Goal: Task Accomplishment & Management: Manage account settings

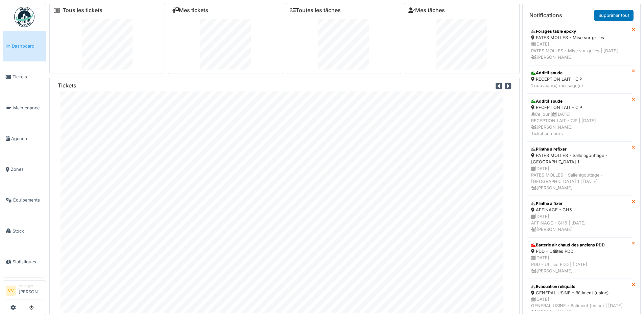
scroll to position [1386, 0]
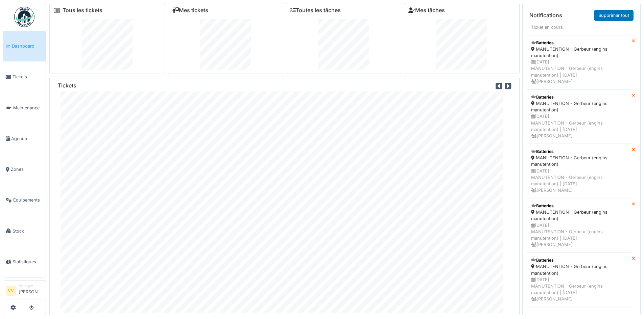
click at [22, 45] on span "Dashboard" at bounding box center [27, 46] width 31 height 6
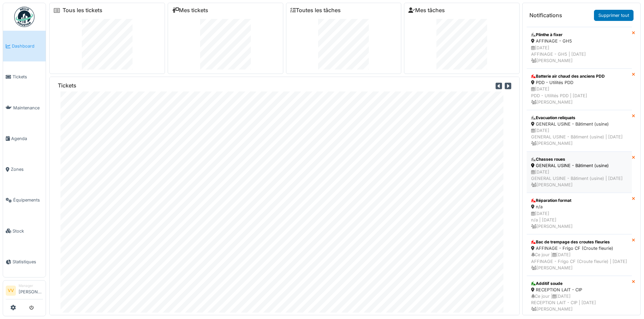
scroll to position [406, 0]
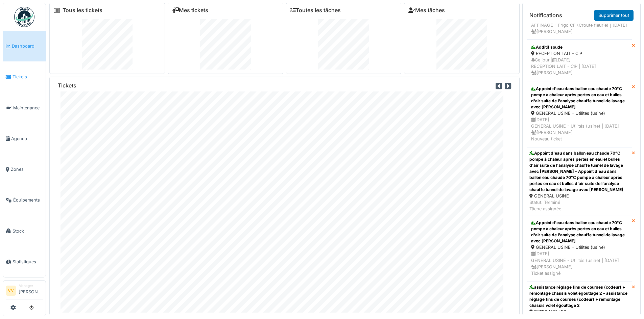
click at [24, 77] on span "Tickets" at bounding box center [28, 77] width 30 height 6
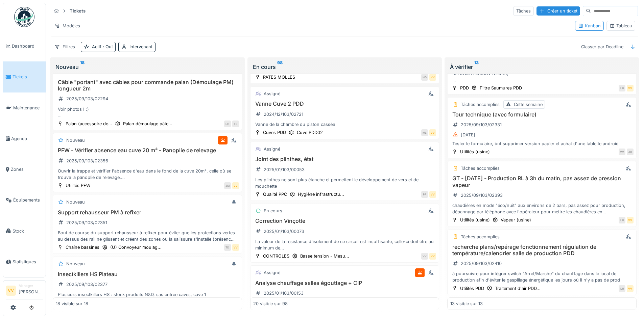
scroll to position [541, 0]
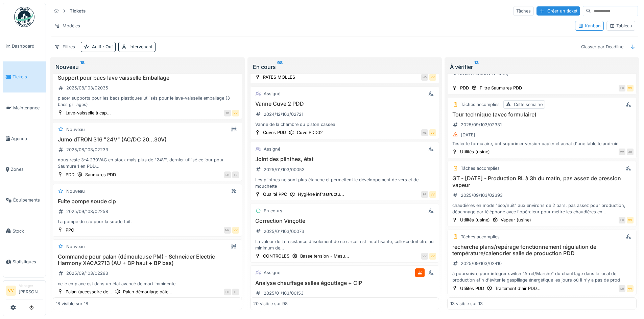
click at [29, 77] on span "Tickets" at bounding box center [28, 77] width 30 height 6
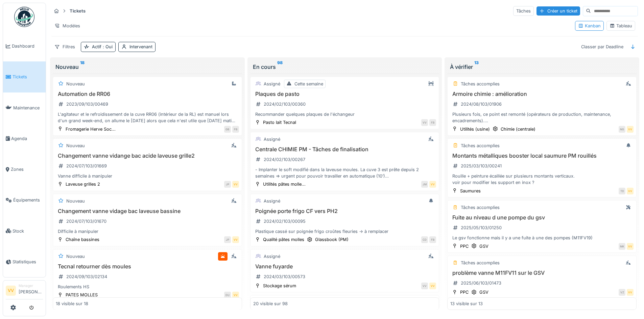
click at [22, 75] on span "Tickets" at bounding box center [28, 77] width 30 height 6
click at [127, 43] on div "Intervenant" at bounding box center [136, 47] width 37 height 10
click at [162, 86] on div "Intervenant" at bounding box center [155, 87] width 63 height 7
click at [271, 17] on div "Tickets Tâches Créer un ticket Modèles Kanban Tableau Filtres Actif : Oui Inter…" at bounding box center [345, 29] width 592 height 52
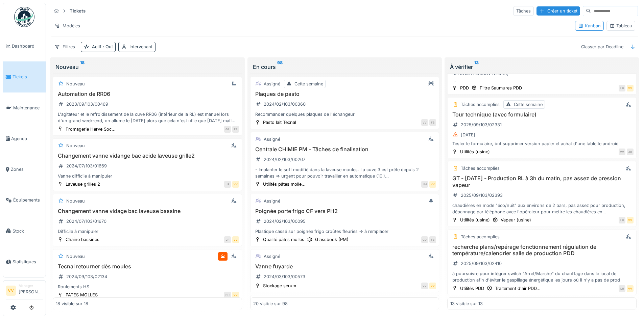
click at [137, 44] on div "Intervenant" at bounding box center [140, 47] width 23 height 6
click at [176, 84] on div "Intervenant" at bounding box center [155, 87] width 63 height 7
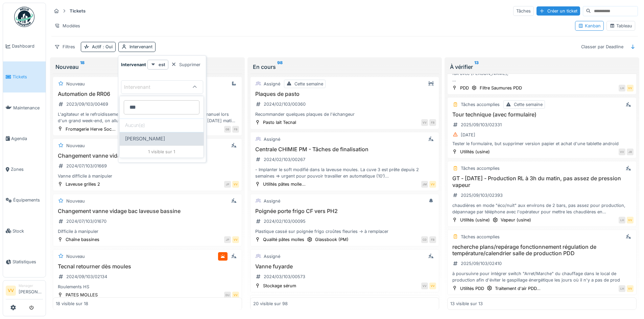
type input "***"
click at [158, 133] on div "Lucas Herbet" at bounding box center [162, 139] width 84 height 14
type input "*****"
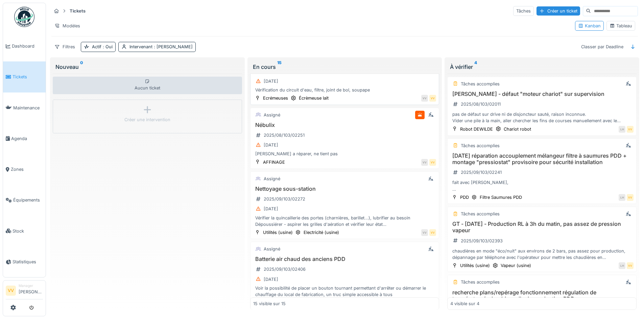
scroll to position [609, 0]
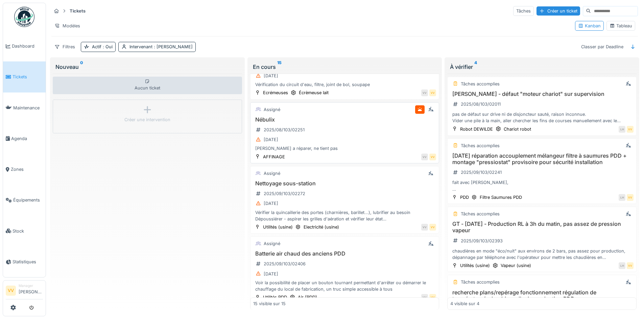
click at [358, 129] on div "Nébulix 2025/08/103/02251 26/08/2025 Roue a réparer, ne tient pas" at bounding box center [344, 134] width 183 height 35
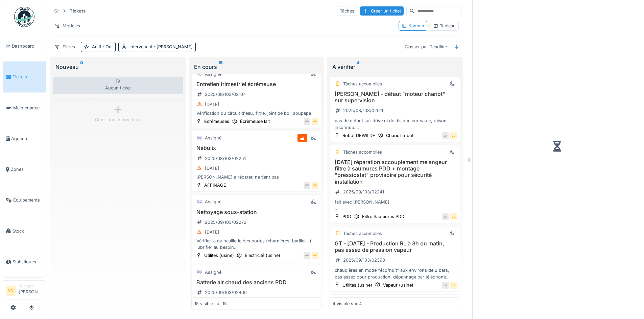
scroll to position [659, 0]
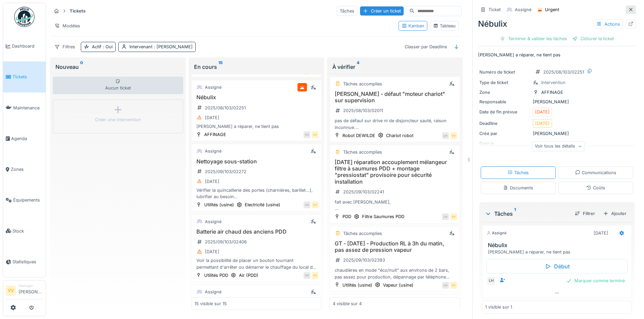
click at [628, 7] on div at bounding box center [630, 9] width 5 height 6
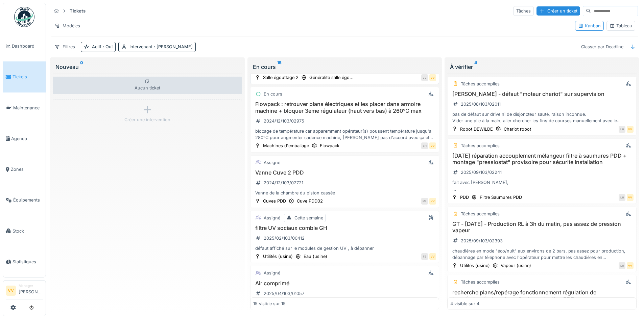
scroll to position [101, 0]
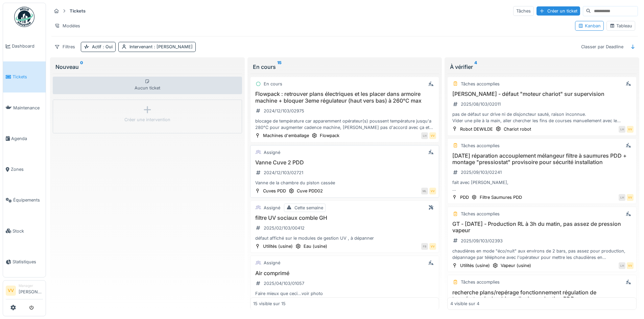
click at [358, 169] on div "Vanne Cuve 2 PDD 2024/12/103/02721 Vanne de la chambre du piston cassée" at bounding box center [344, 173] width 183 height 27
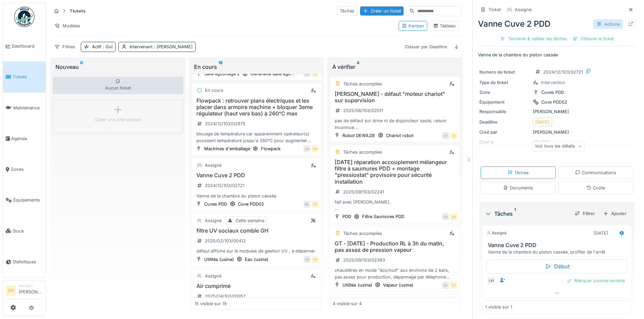
click at [602, 24] on div "Actions" at bounding box center [608, 24] width 30 height 10
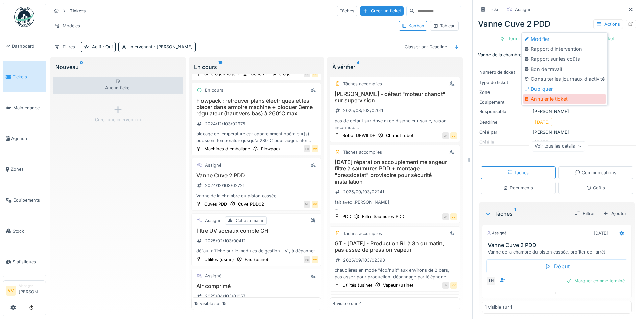
click at [557, 102] on div "Annuler le ticket" at bounding box center [564, 99] width 83 height 10
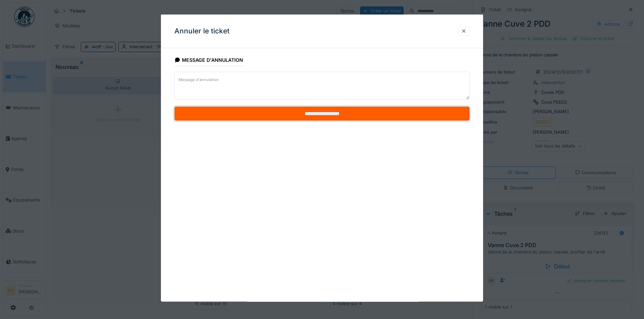
click at [344, 108] on input "**********" at bounding box center [321, 114] width 295 height 14
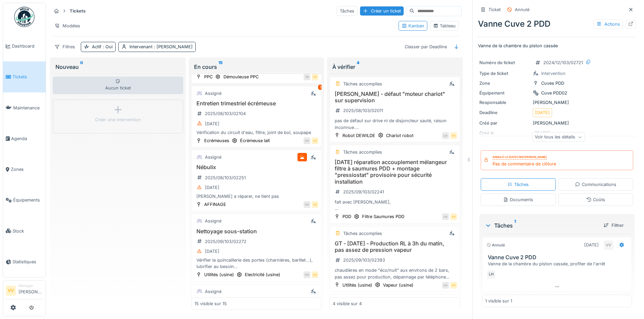
scroll to position [676, 0]
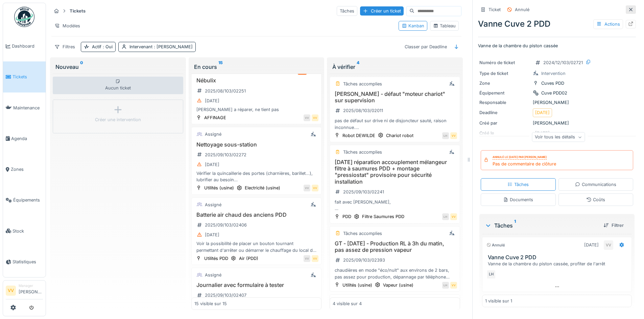
click at [626, 6] on div at bounding box center [631, 9] width 10 height 8
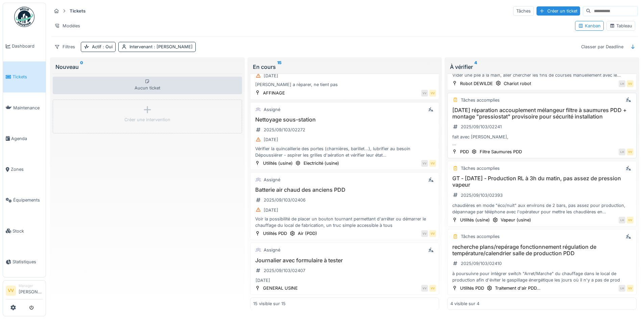
scroll to position [46, 0]
drag, startPoint x: 169, startPoint y: 238, endPoint x: 33, endPoint y: 99, distance: 194.4
click at [168, 238] on div "Aucun ticket Créer une intervention" at bounding box center [147, 192] width 189 height 237
click at [14, 76] on span "Tickets" at bounding box center [28, 77] width 30 height 6
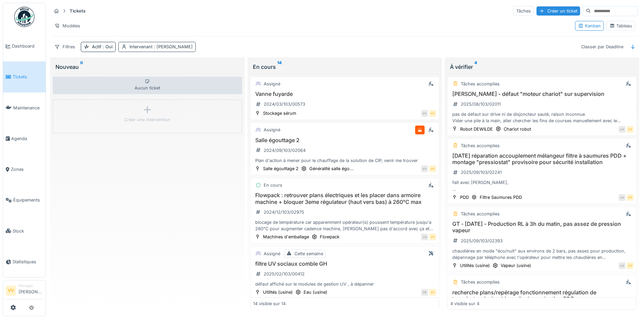
click at [170, 44] on div "Intervenant : Lucas Herbet" at bounding box center [160, 47] width 63 height 6
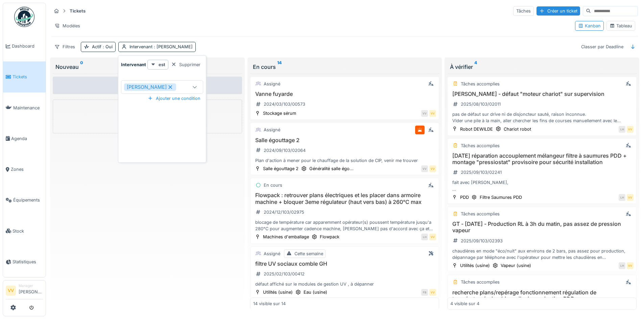
click at [167, 86] on icon at bounding box center [170, 87] width 6 height 5
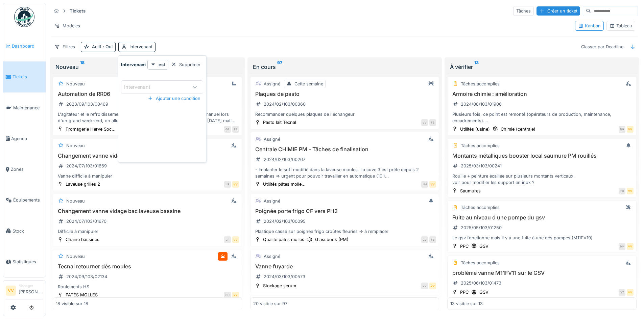
click at [18, 45] on span "Dashboard" at bounding box center [27, 46] width 31 height 6
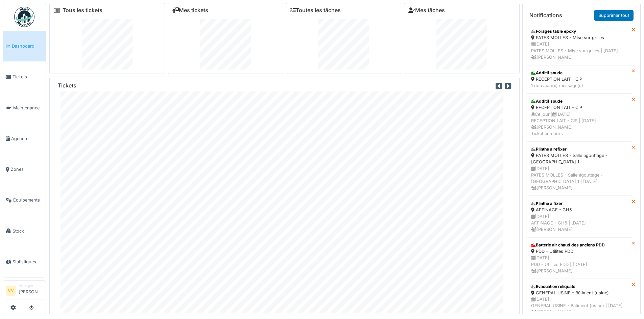
click at [24, 52] on link "Dashboard" at bounding box center [24, 46] width 43 height 31
click at [17, 75] on span "Tickets" at bounding box center [28, 77] width 30 height 6
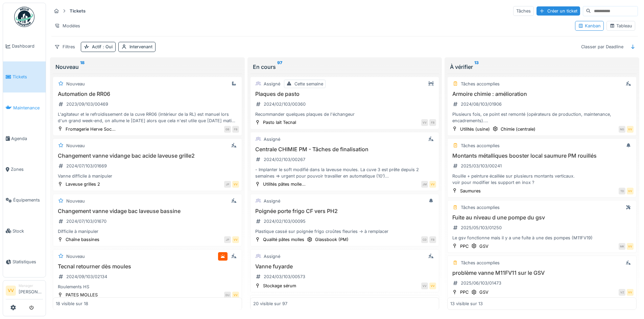
click at [26, 106] on span "Maintenance" at bounding box center [28, 108] width 30 height 6
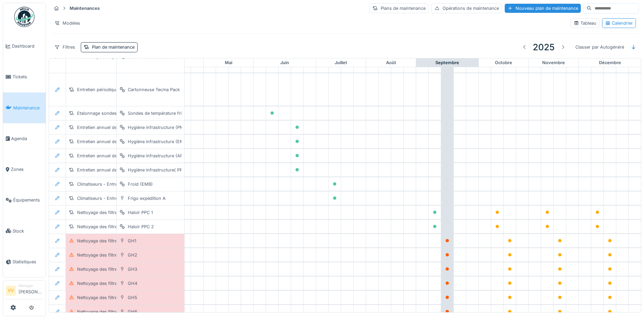
scroll to position [549, 221]
click at [20, 78] on span "Tickets" at bounding box center [28, 77] width 30 height 6
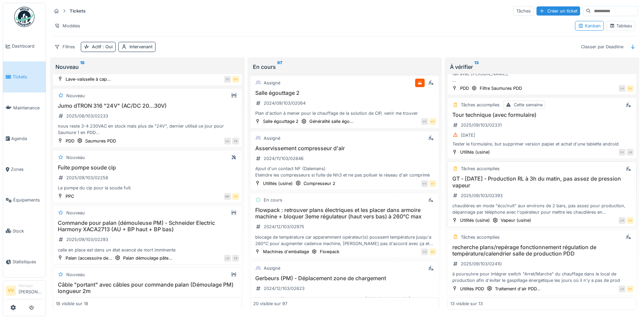
scroll to position [567, 0]
click at [25, 109] on link "Maintenance" at bounding box center [24, 108] width 43 height 31
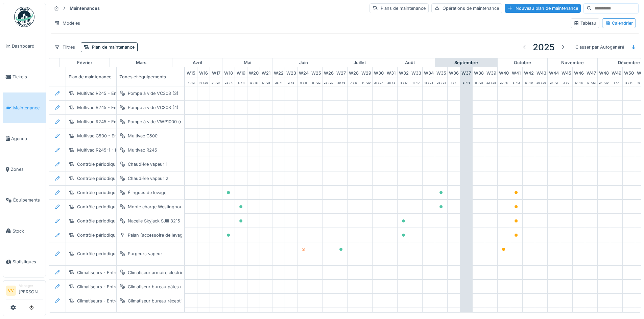
scroll to position [0, 221]
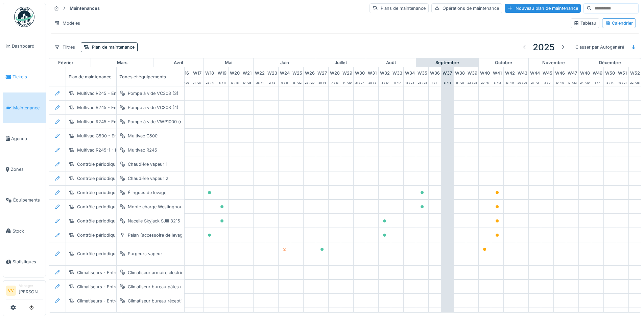
click at [22, 82] on link "Tickets" at bounding box center [24, 77] width 43 height 31
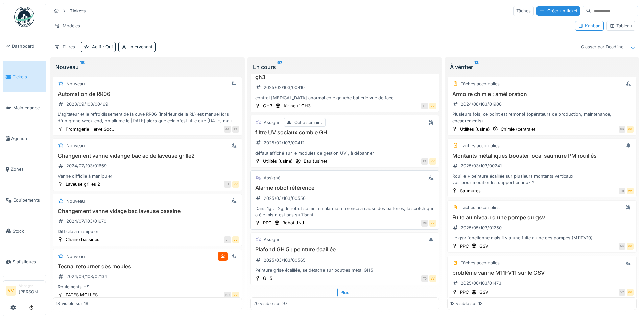
scroll to position [4, 0]
click at [341, 289] on div "Plus" at bounding box center [344, 293] width 15 height 10
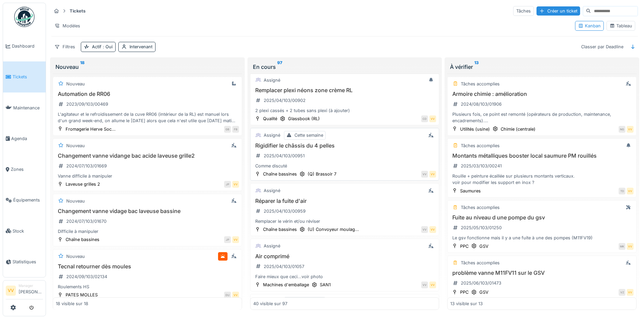
scroll to position [1466, 0]
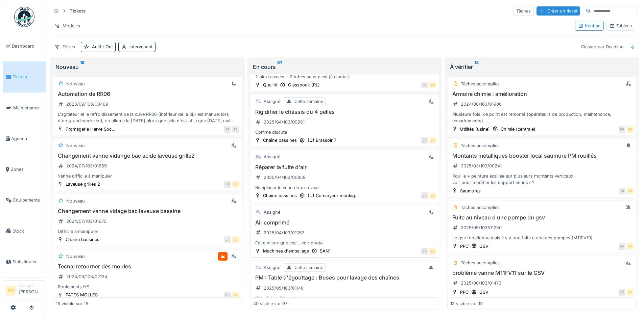
click at [331, 234] on div "Air comprimé 2025/04/103/01057 Faire mieux que ceci...voir photo" at bounding box center [344, 233] width 183 height 27
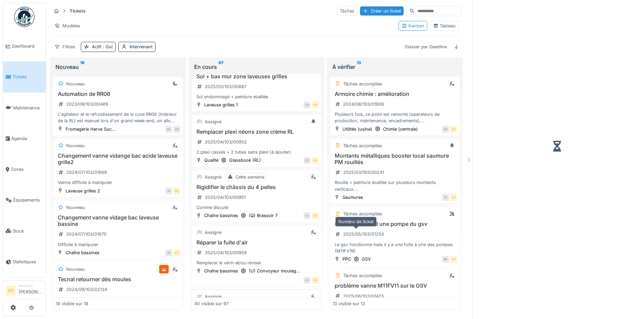
scroll to position [1595, 0]
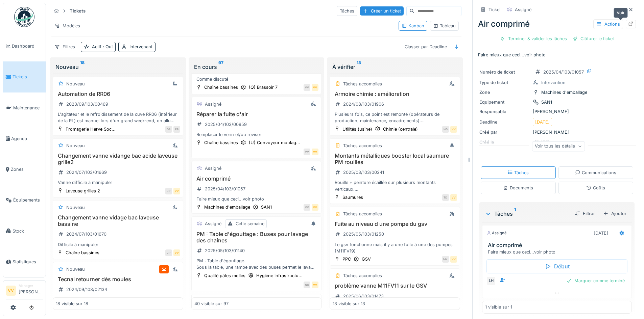
click at [626, 21] on div at bounding box center [631, 24] width 10 height 8
click at [14, 74] on span "Tickets" at bounding box center [28, 77] width 30 height 6
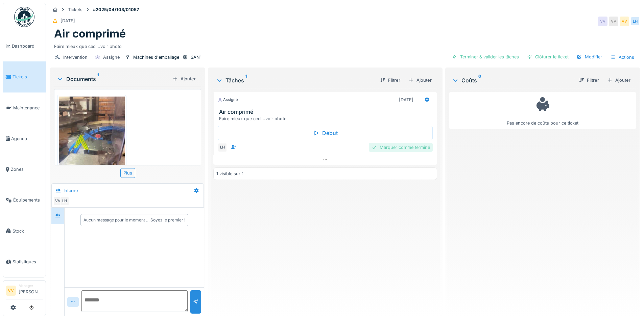
click at [397, 145] on div "Marquer comme terminé" at bounding box center [401, 147] width 64 height 9
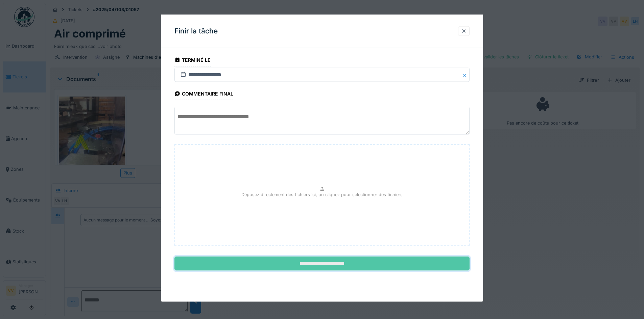
click at [307, 261] on input "**********" at bounding box center [321, 264] width 295 height 14
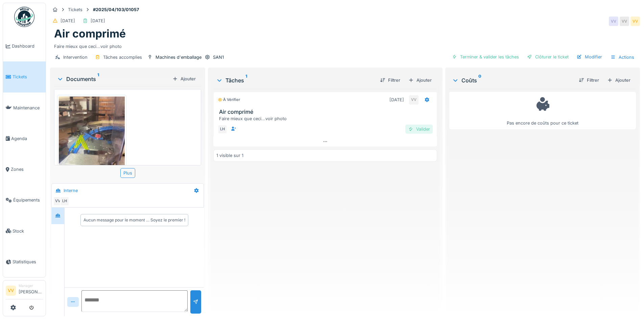
click at [418, 129] on div "Valider" at bounding box center [418, 129] width 27 height 9
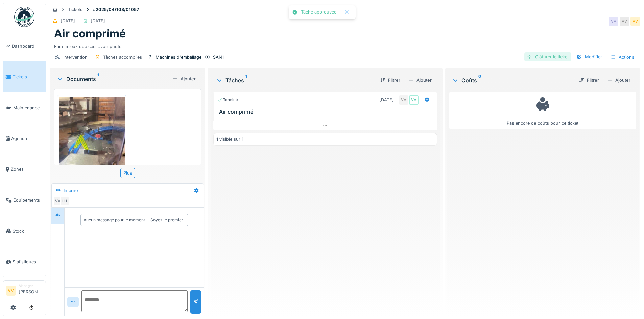
click at [540, 57] on div "Clôturer le ticket" at bounding box center [547, 56] width 47 height 9
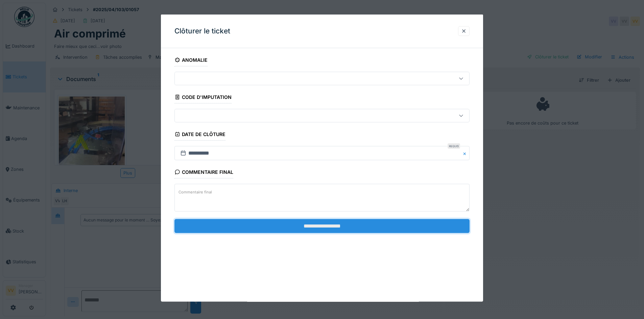
click at [333, 228] on input "**********" at bounding box center [321, 226] width 295 height 14
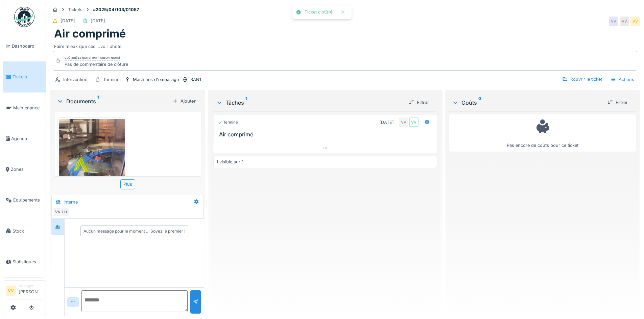
click at [556, 233] on div "Pas encore de coûts pour ce ticket" at bounding box center [542, 212] width 187 height 200
click at [10, 82] on link "Tickets" at bounding box center [24, 77] width 43 height 31
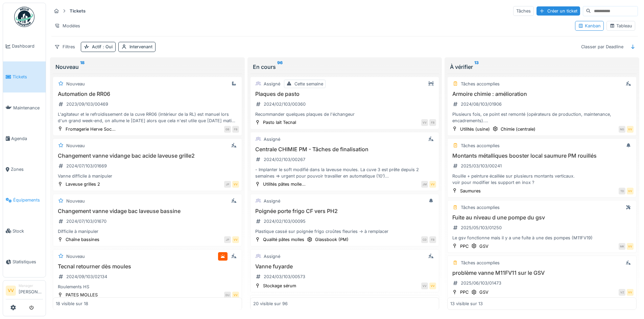
click at [20, 197] on span "Équipements" at bounding box center [28, 200] width 30 height 6
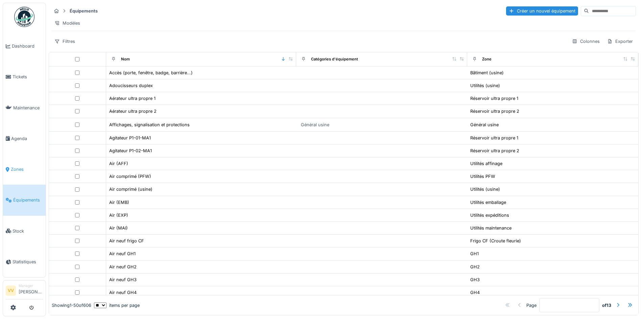
click at [21, 171] on link "Zones" at bounding box center [24, 169] width 43 height 31
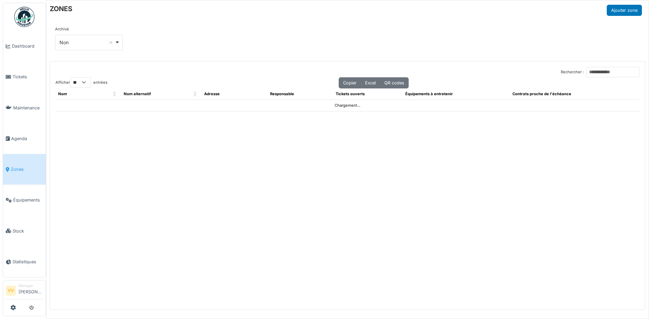
select select "**"
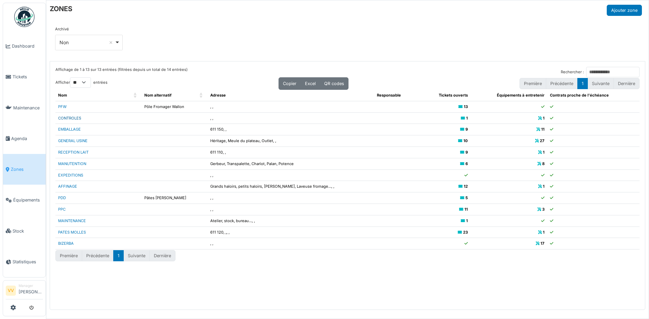
click at [69, 118] on link "CONTROLES" at bounding box center [69, 118] width 23 height 5
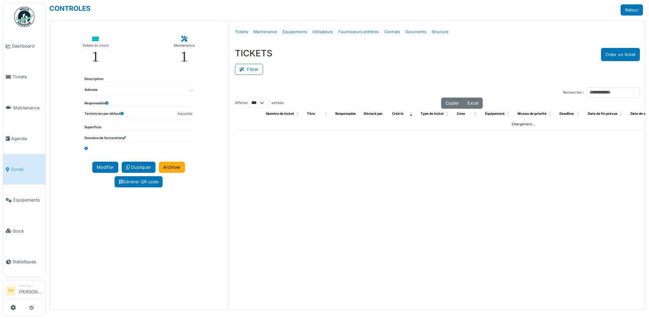
select select "***"
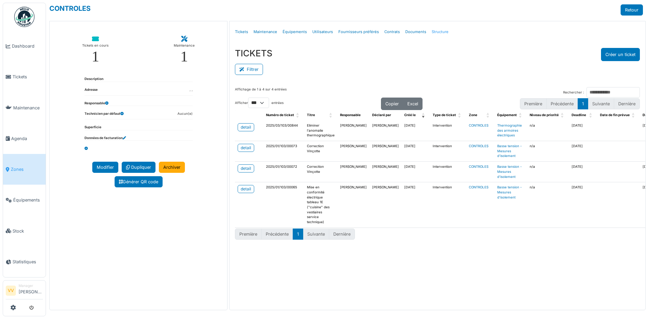
click at [432, 33] on link "Structure" at bounding box center [440, 32] width 22 height 16
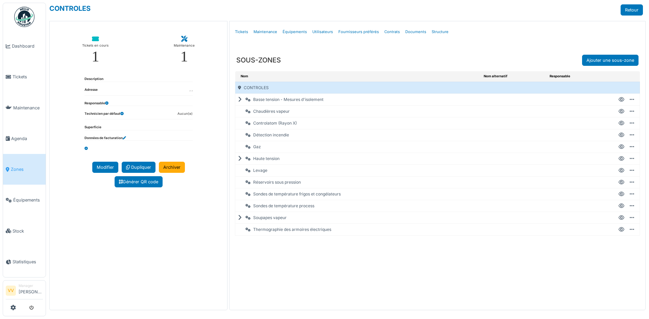
click at [239, 100] on icon at bounding box center [241, 100] width 6 height 0
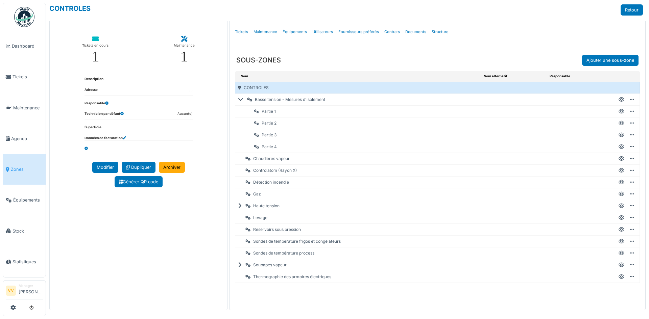
click at [240, 206] on icon at bounding box center [241, 206] width 6 height 0
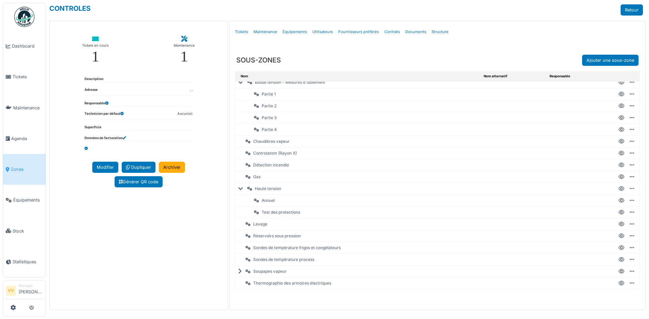
click at [239, 272] on icon at bounding box center [241, 272] width 6 height 0
click at [619, 284] on icon at bounding box center [622, 284] width 6 height 0
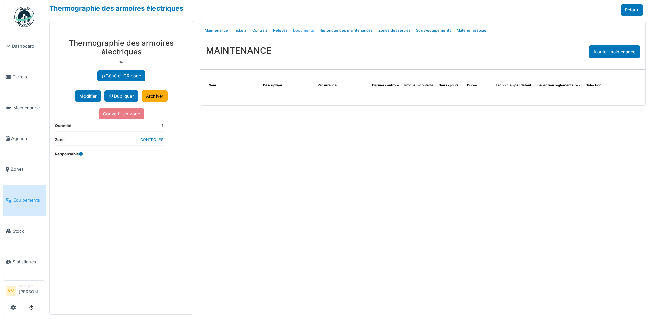
click at [297, 31] on link "Documents" at bounding box center [303, 31] width 26 height 16
select select "***"
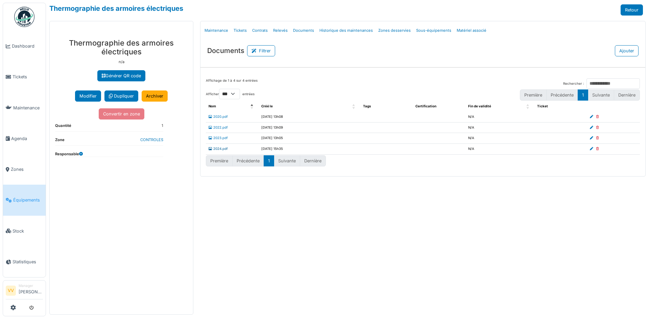
click at [215, 148] on link "2024.pdf" at bounding box center [218, 149] width 19 height 4
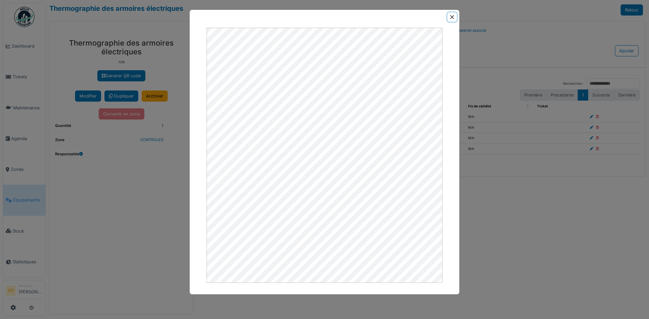
click at [448, 17] on button "Close" at bounding box center [452, 17] width 9 height 9
